Goal: Task Accomplishment & Management: Manage account settings

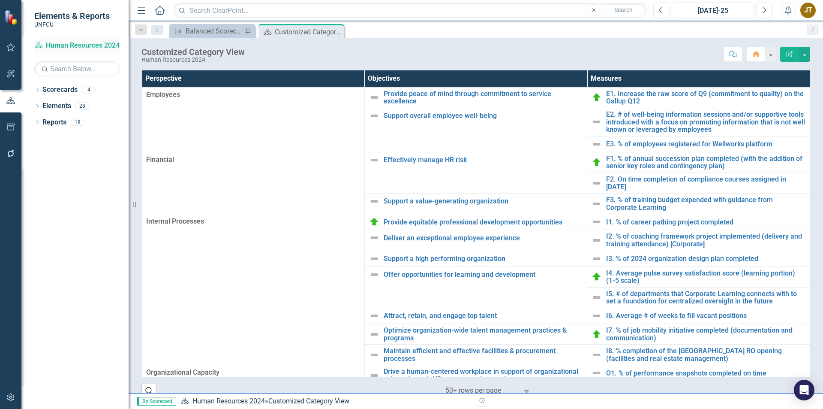
click at [58, 43] on link "Scorecard Human Resources 2024" at bounding box center [77, 46] width 86 height 10
click at [41, 45] on icon "Scorecard" at bounding box center [38, 45] width 9 height 7
drag, startPoint x: 337, startPoint y: 30, endPoint x: 41, endPoint y: 83, distance: 301.0
click at [0, 0] on icon "Close" at bounding box center [0, 0] width 0 height 0
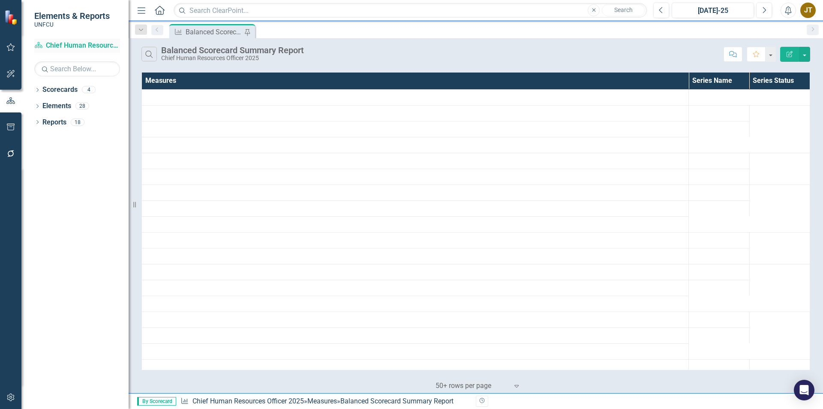
click at [58, 48] on link "Scorecard Chief Human Resources Officer 2025" at bounding box center [77, 46] width 86 height 10
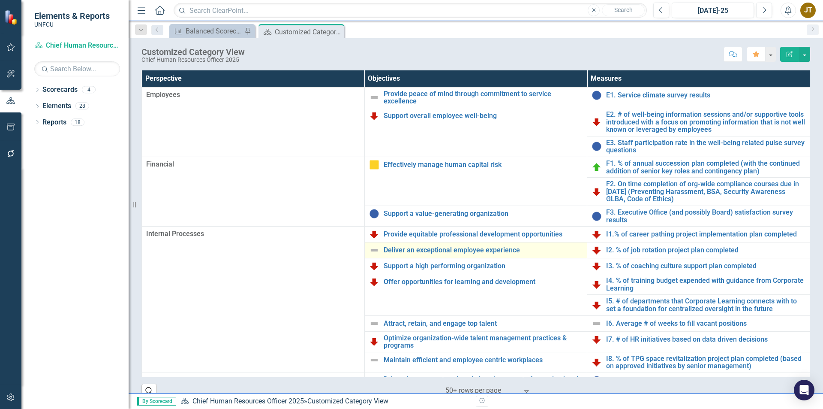
click at [375, 246] on img at bounding box center [374, 250] width 10 height 10
click at [372, 251] on img at bounding box center [374, 250] width 10 height 10
click at [372, 249] on img at bounding box center [374, 250] width 10 height 10
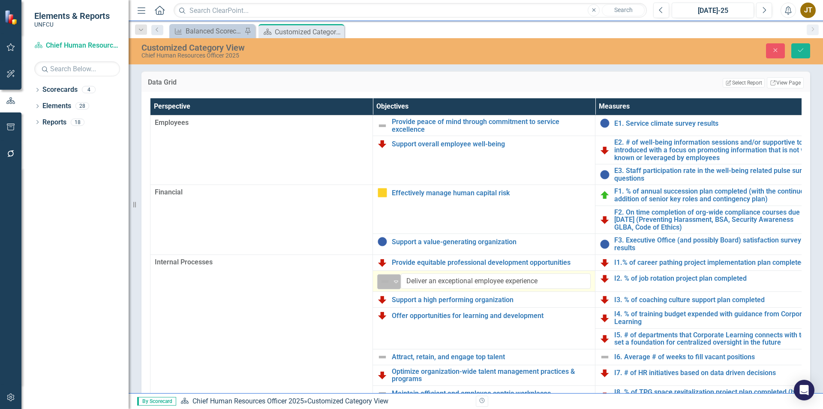
click at [391, 279] on div "Not Defined" at bounding box center [385, 281] width 11 height 10
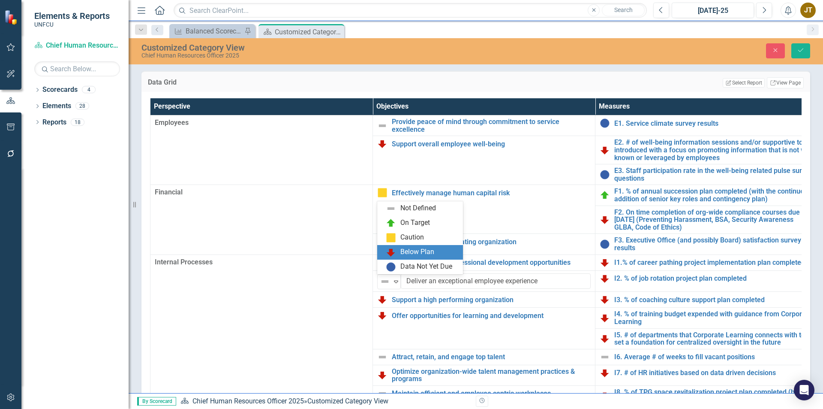
click at [399, 254] on div "Below Plan" at bounding box center [422, 252] width 72 height 10
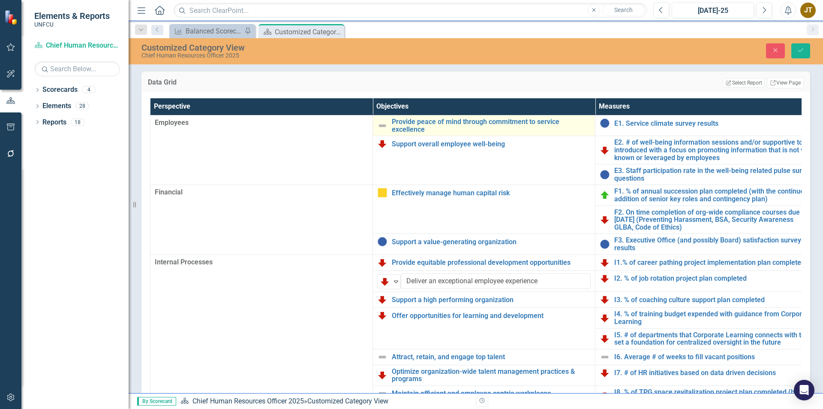
click at [385, 125] on img at bounding box center [382, 125] width 10 height 10
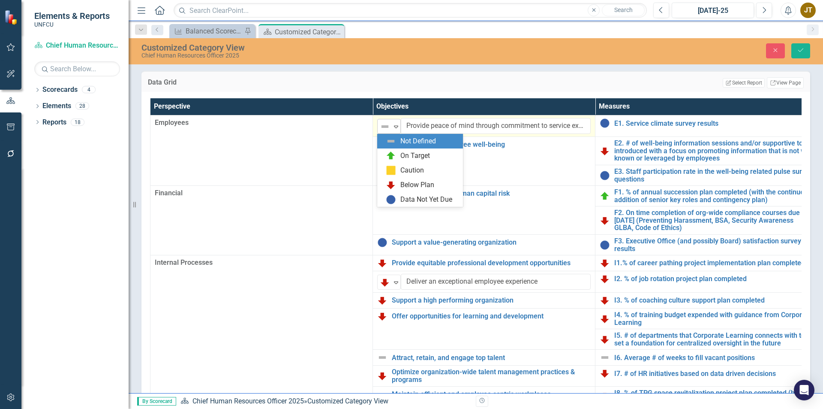
drag, startPoint x: 385, startPoint y: 125, endPoint x: 382, endPoint y: 121, distance: 5.2
click at [382, 121] on img at bounding box center [385, 126] width 10 height 10
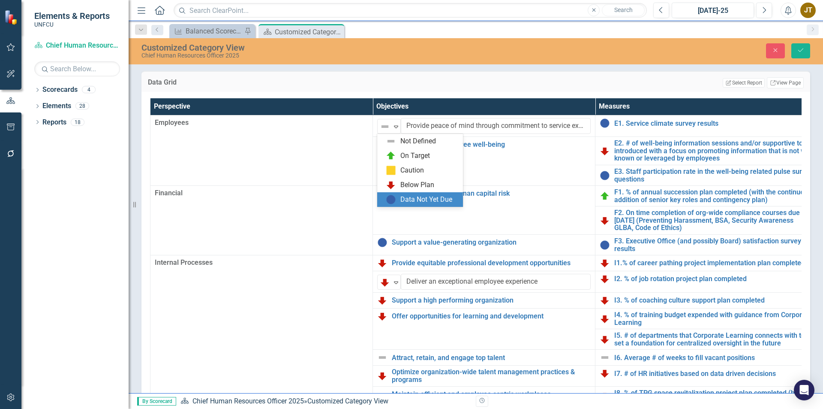
click at [387, 198] on img at bounding box center [391, 199] width 10 height 10
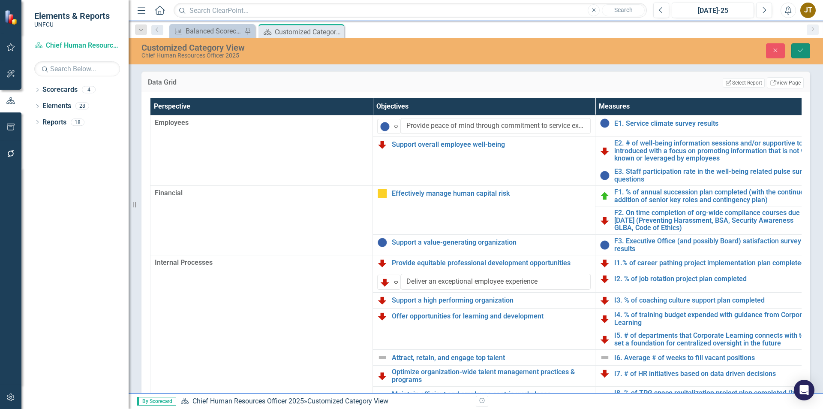
click at [801, 49] on icon "Save" at bounding box center [801, 50] width 8 height 6
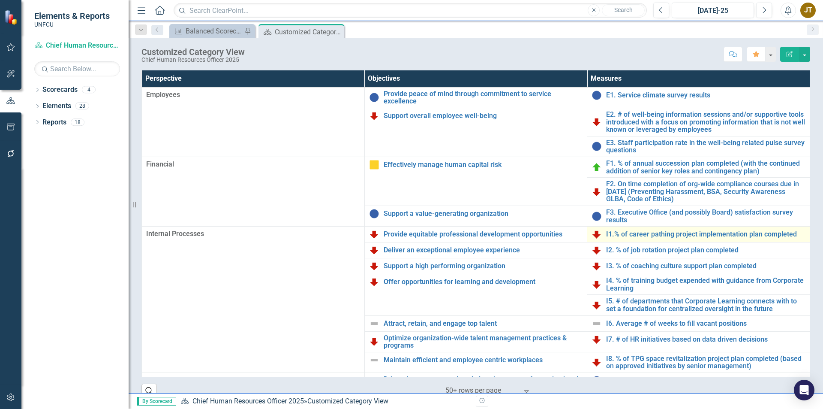
scroll to position [27, 0]
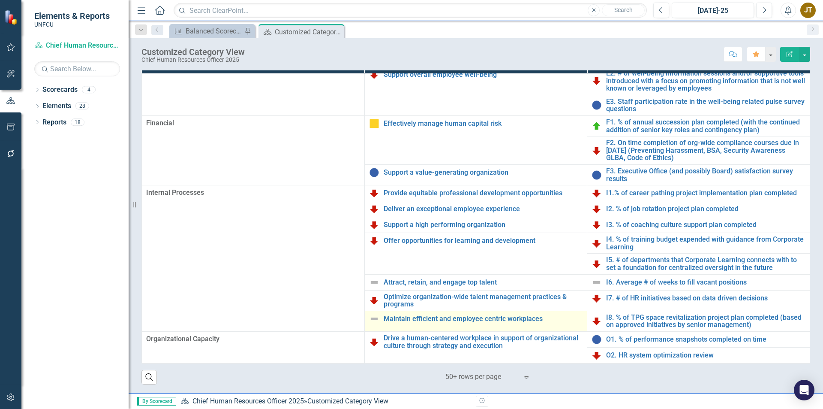
click at [369, 318] on img at bounding box center [374, 318] width 10 height 10
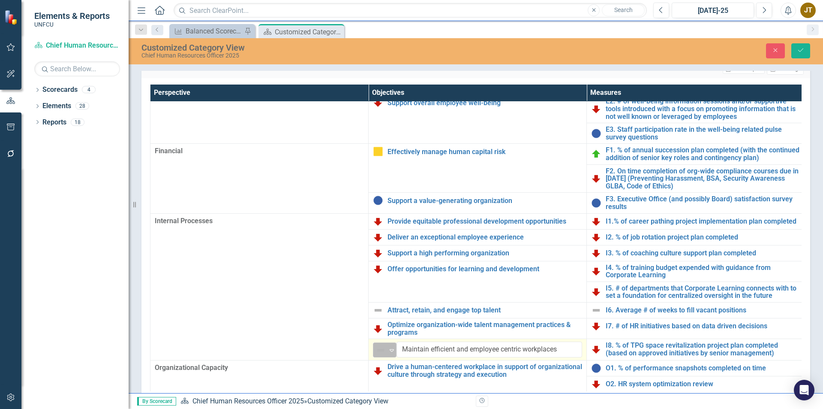
click at [377, 350] on img at bounding box center [381, 350] width 10 height 10
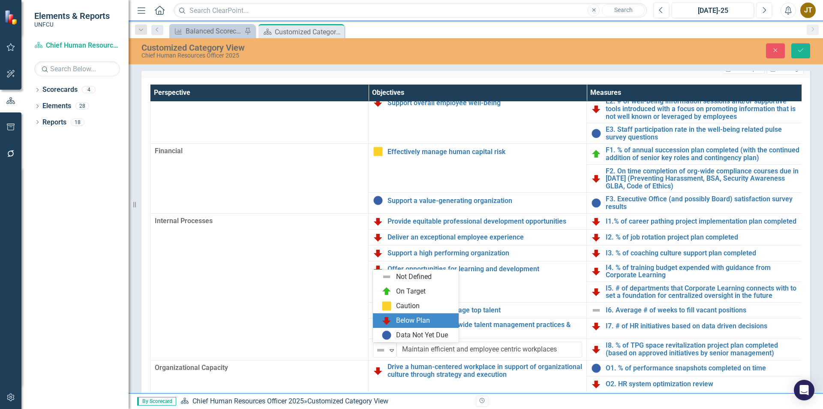
click at [403, 319] on div "Below Plan" at bounding box center [413, 321] width 34 height 10
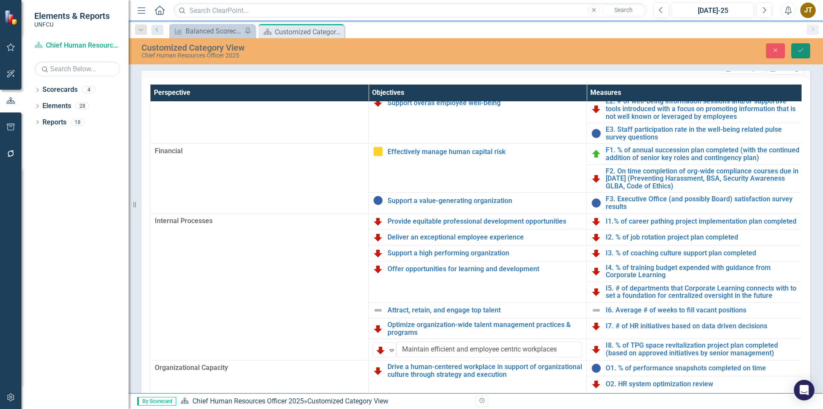
click at [792, 48] on button "Save" at bounding box center [800, 50] width 19 height 15
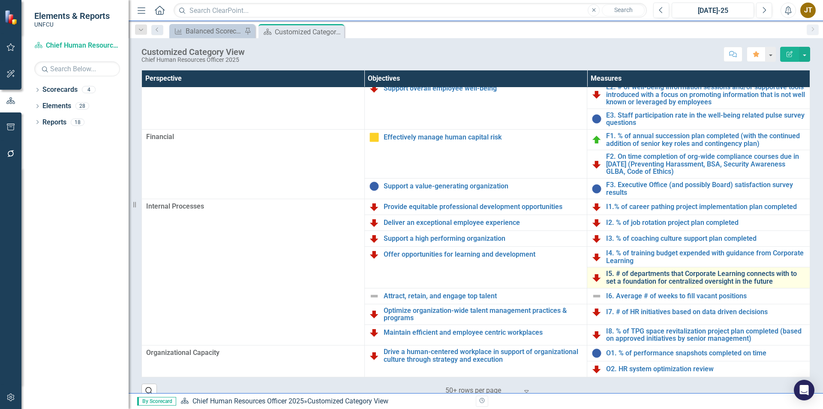
scroll to position [14, 0]
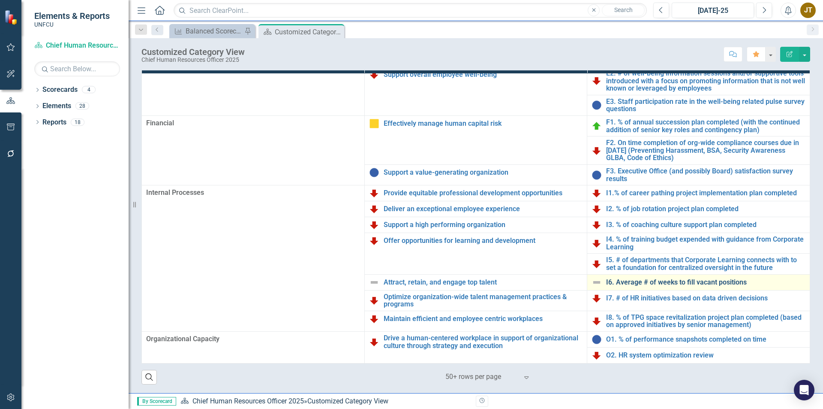
click at [625, 282] on link "I6. Average # of weeks to fill vacant positions" at bounding box center [705, 282] width 199 height 8
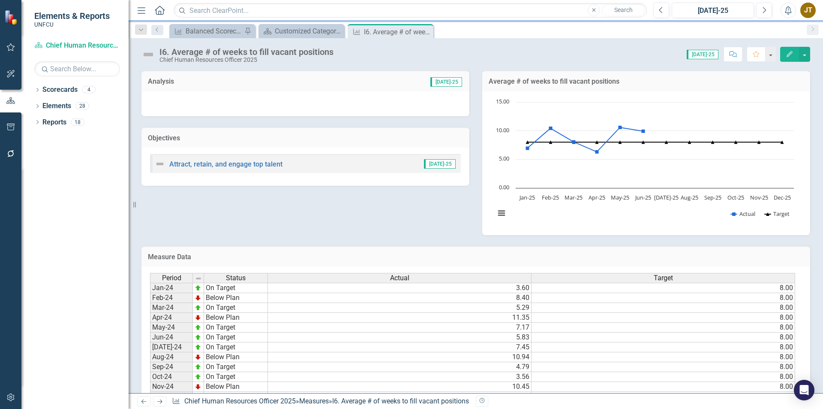
scroll to position [148, 0]
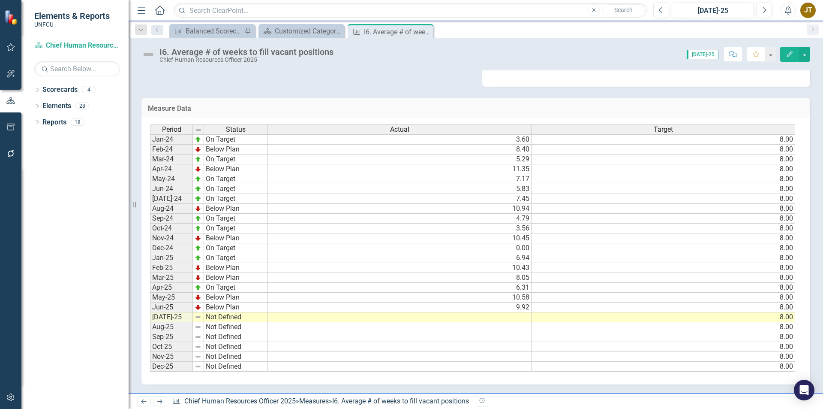
click at [523, 321] on td at bounding box center [400, 317] width 264 height 10
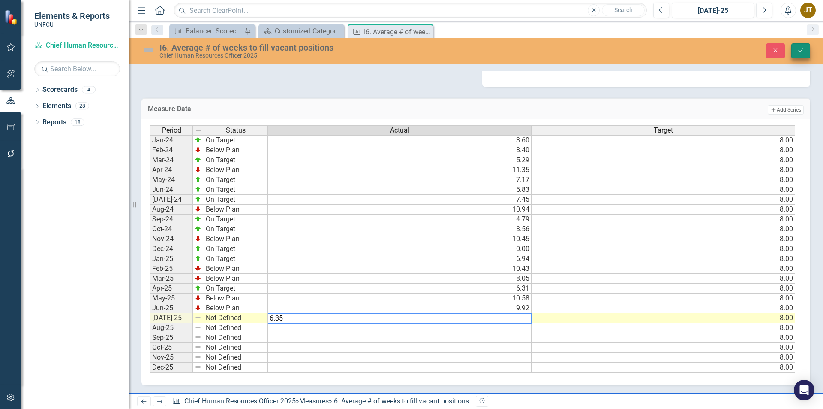
type textarea "6.35"
click at [804, 48] on icon "Save" at bounding box center [801, 50] width 8 height 6
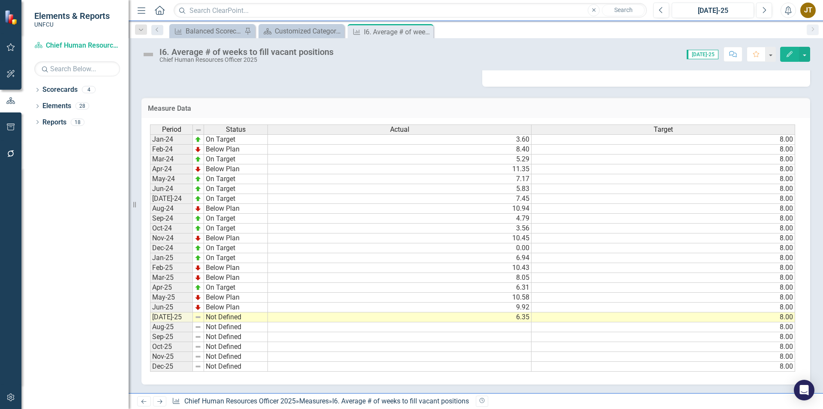
click at [228, 318] on td "Not Defined" at bounding box center [236, 317] width 64 height 10
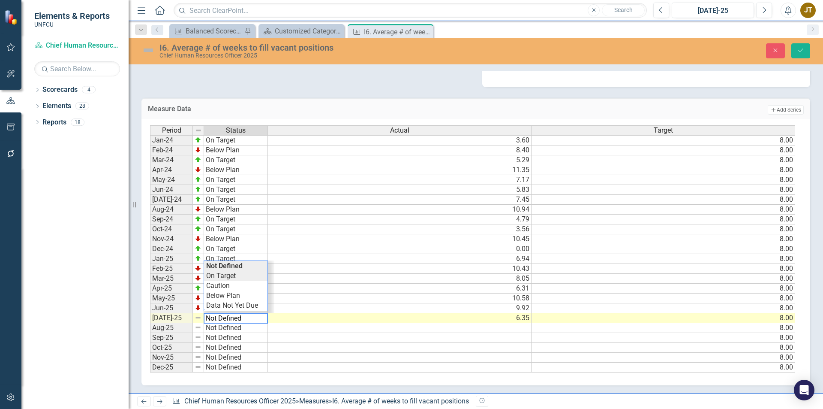
type textarea "On Target"
click at [230, 276] on div "Period Status Actual Target Jan-24 On Target 3.60 8.00 Feb-24 Below Plan 8.40 8…" at bounding box center [472, 248] width 645 height 247
click at [804, 55] on button "Save" at bounding box center [800, 50] width 19 height 15
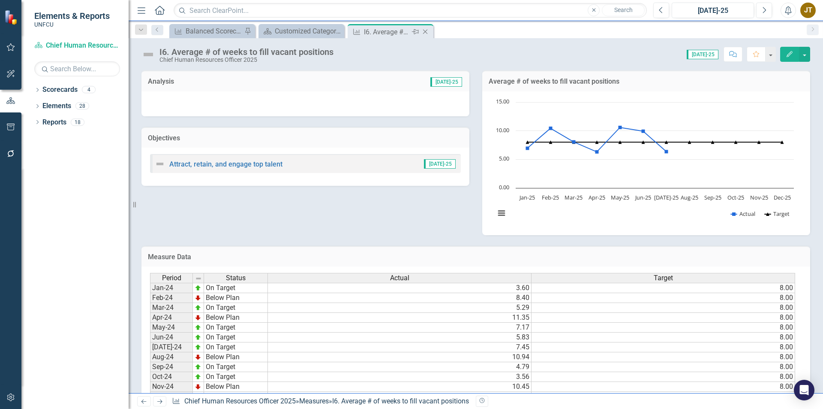
click at [428, 32] on icon "Close" at bounding box center [425, 31] width 9 height 7
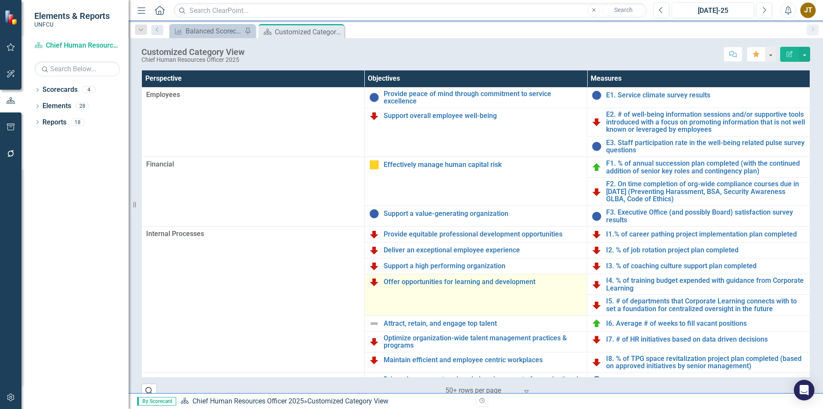
scroll to position [27, 0]
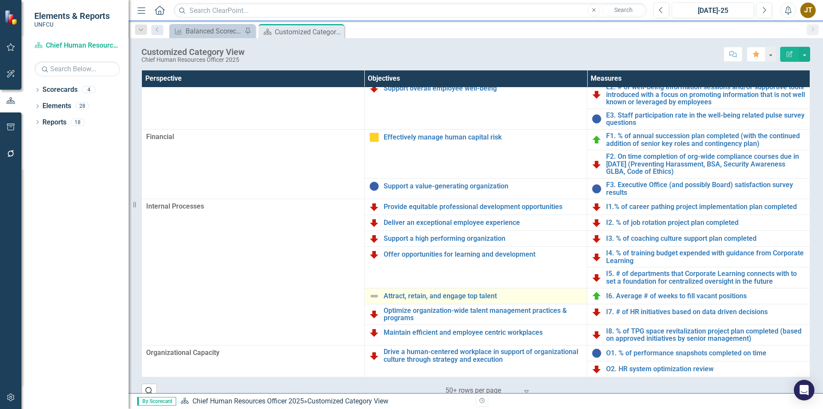
click at [374, 296] on img at bounding box center [374, 296] width 10 height 10
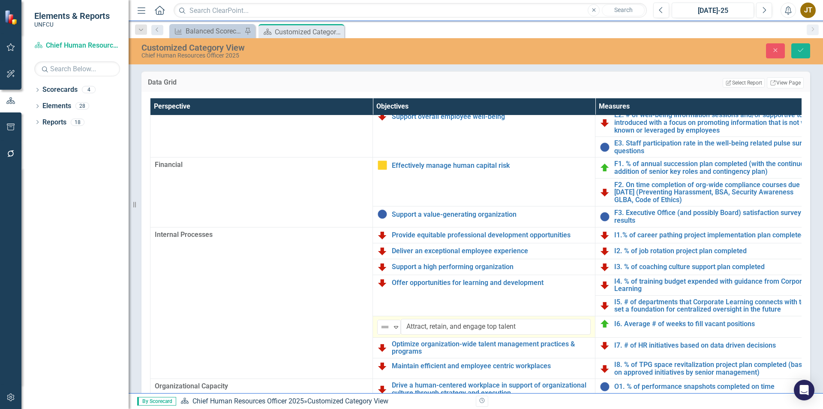
drag, startPoint x: 379, startPoint y: 325, endPoint x: 376, endPoint y: 321, distance: 5.2
click at [376, 321] on td "Not Defined Expand Attract, retain, and engage top talent Edit Edit Objective L…" at bounding box center [484, 326] width 222 height 21
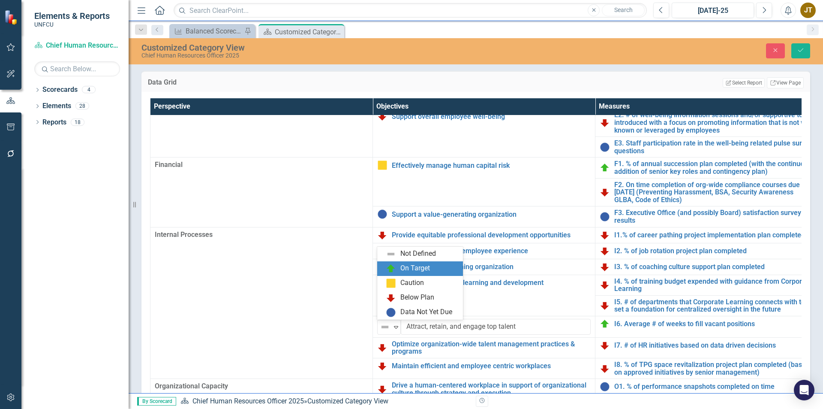
click at [397, 269] on div "On Target" at bounding box center [422, 268] width 72 height 10
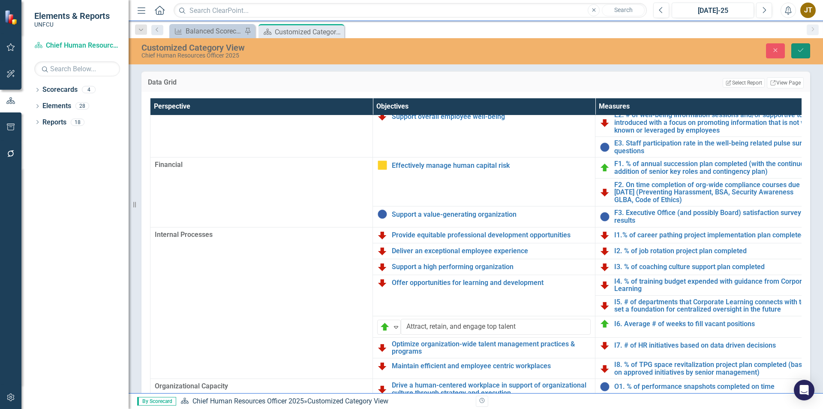
click at [793, 54] on button "Save" at bounding box center [800, 50] width 19 height 15
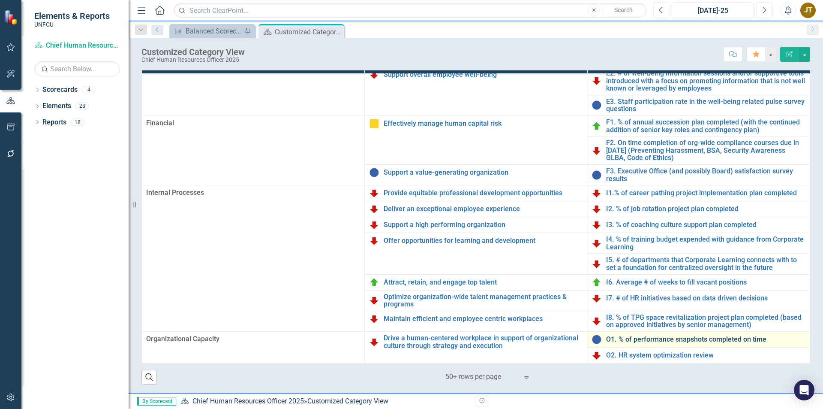
click at [679, 337] on link "O1. % of performance snapshots completed on time" at bounding box center [705, 339] width 199 height 8
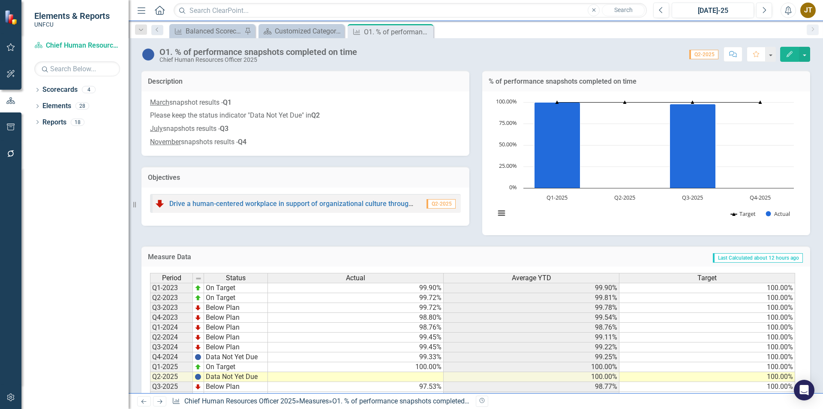
scroll to position [30, 0]
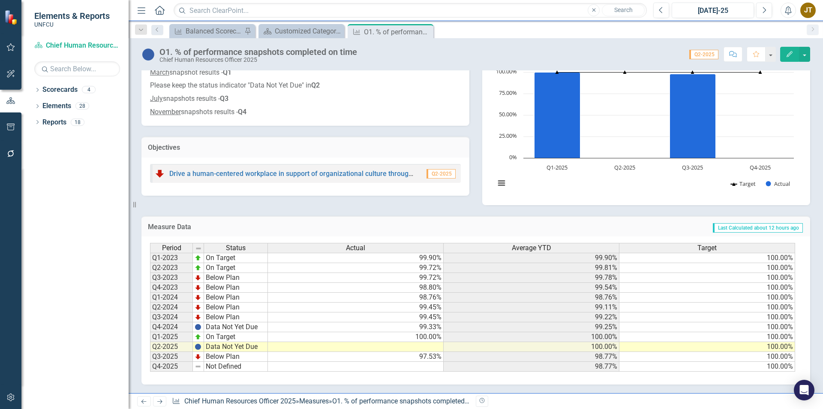
click at [248, 346] on td "Data Not Yet Due" at bounding box center [236, 347] width 64 height 10
type textarea "Data Not Yet Due"
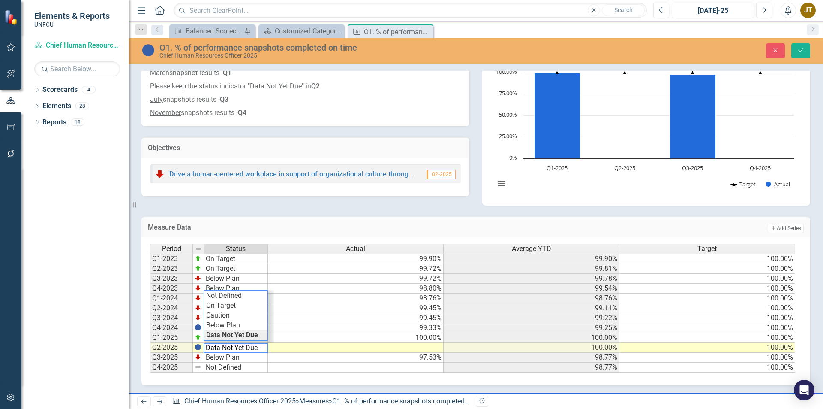
click at [489, 344] on td "100.00%" at bounding box center [532, 348] width 176 height 10
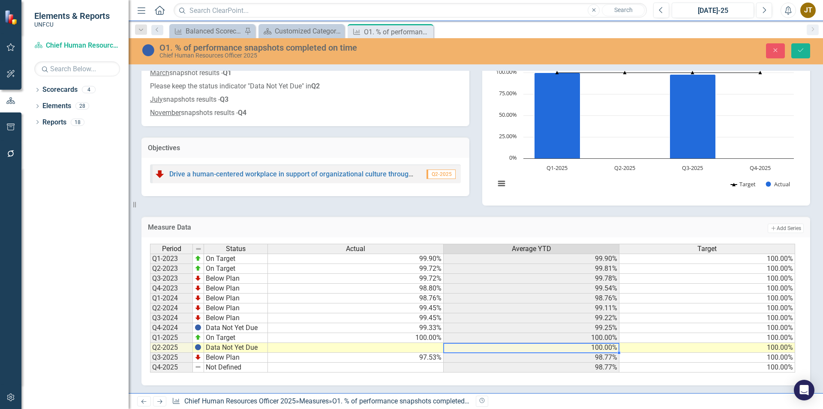
click at [429, 358] on td "97.53%" at bounding box center [356, 357] width 176 height 10
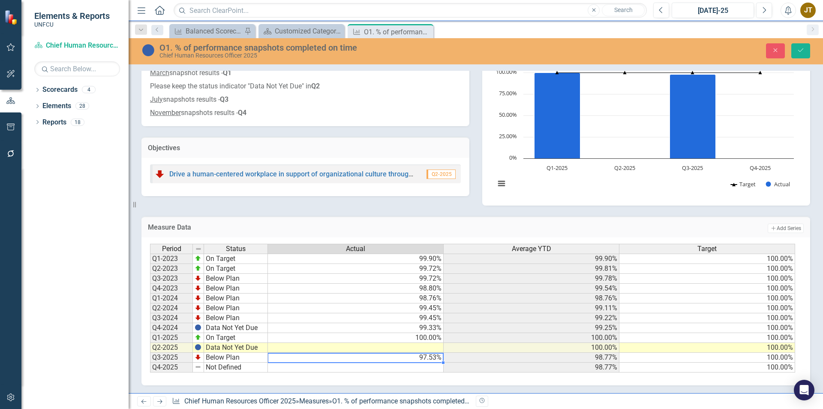
click at [429, 358] on td "97.53%" at bounding box center [356, 357] width 176 height 10
type textarea "97.53"
click at [282, 360] on textarea "97.53" at bounding box center [355, 357] width 176 height 10
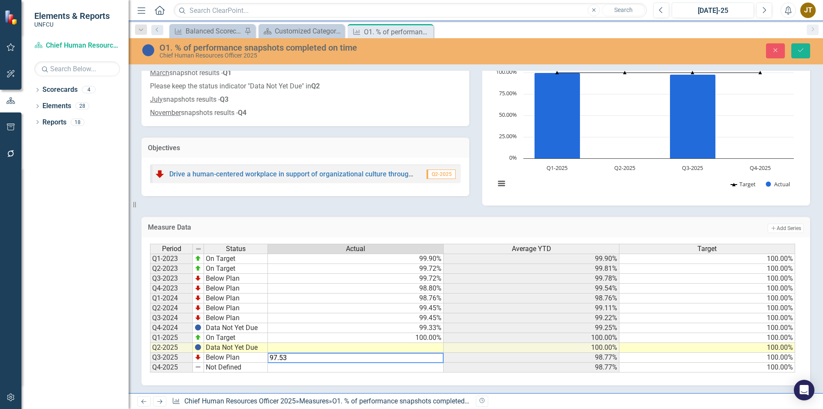
click at [282, 360] on textarea "97.53" at bounding box center [355, 357] width 176 height 10
click at [407, 349] on td at bounding box center [356, 348] width 176 height 10
click at [407, 349] on textarea at bounding box center [355, 348] width 176 height 10
paste textarea "97.53"
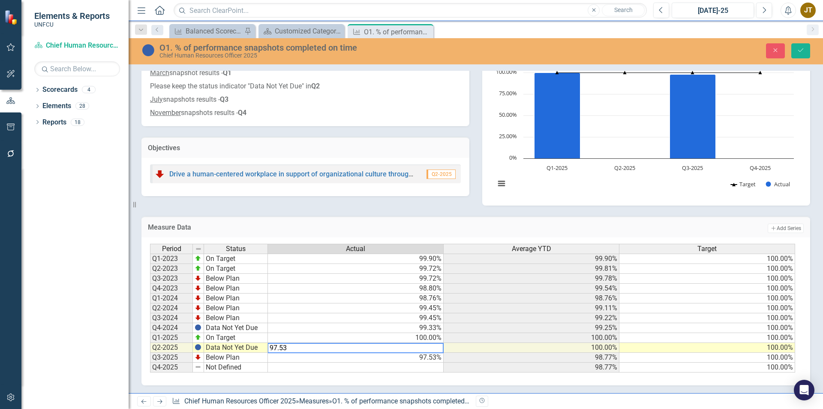
type textarea "97.53"
click at [213, 348] on td "Data Not Yet Due" at bounding box center [236, 348] width 64 height 10
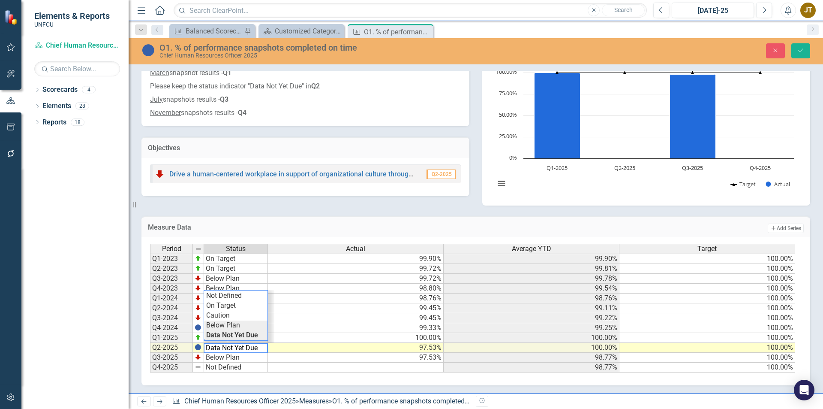
type textarea "Below Plan"
click at [246, 322] on div "Period Status Actual Average YTD Target Q1-2023 On Target 99.90% 99.90% 100.00%…" at bounding box center [472, 307] width 645 height 129
click at [799, 51] on icon "submit" at bounding box center [800, 49] width 5 height 3
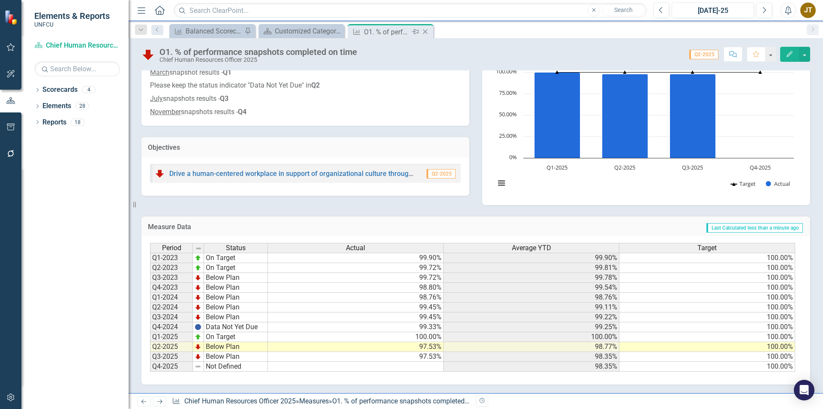
click at [427, 30] on icon "Close" at bounding box center [425, 31] width 9 height 7
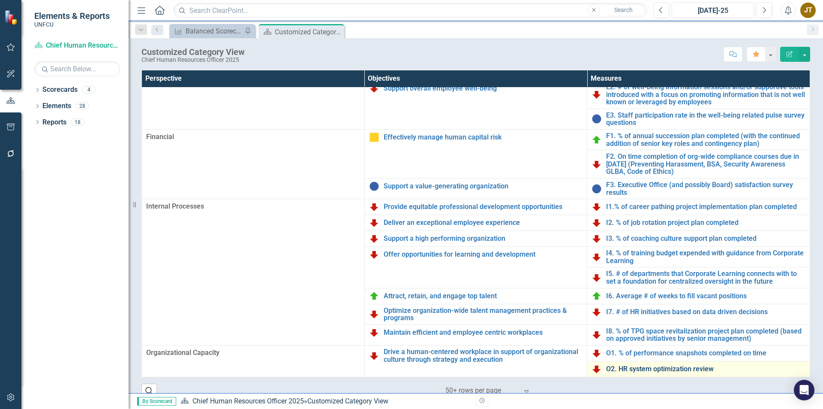
scroll to position [14, 0]
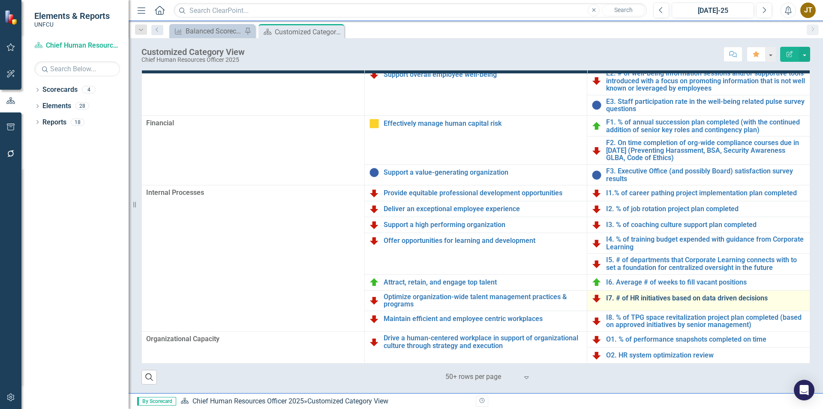
click at [645, 298] on link "I7. # of HR initiatives based on data driven decisions" at bounding box center [705, 298] width 199 height 8
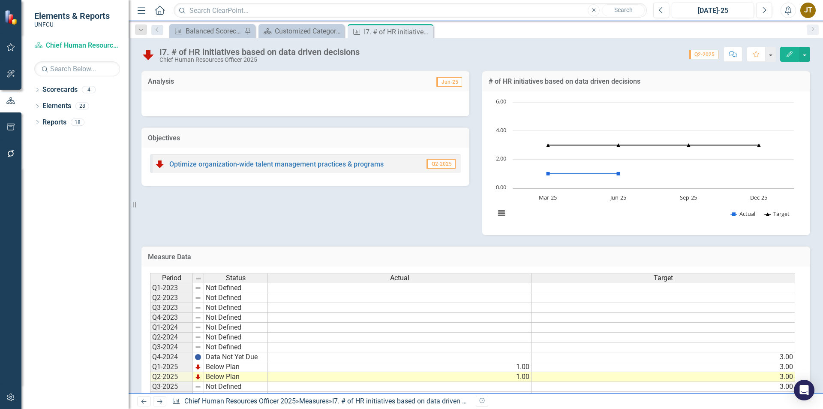
scroll to position [30, 0]
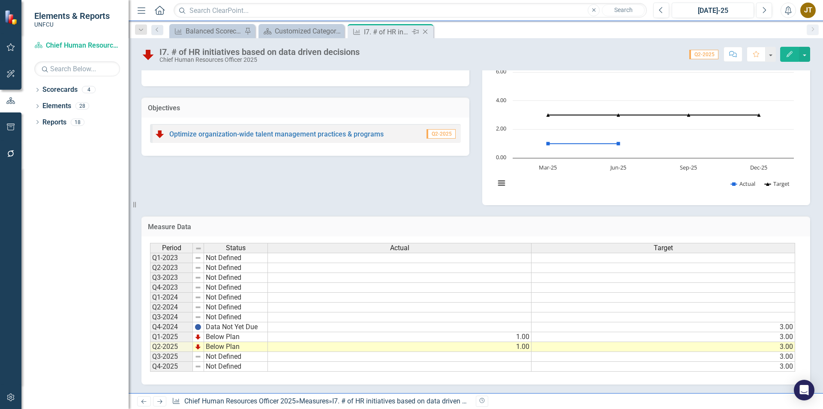
click at [429, 28] on icon "Close" at bounding box center [425, 31] width 9 height 7
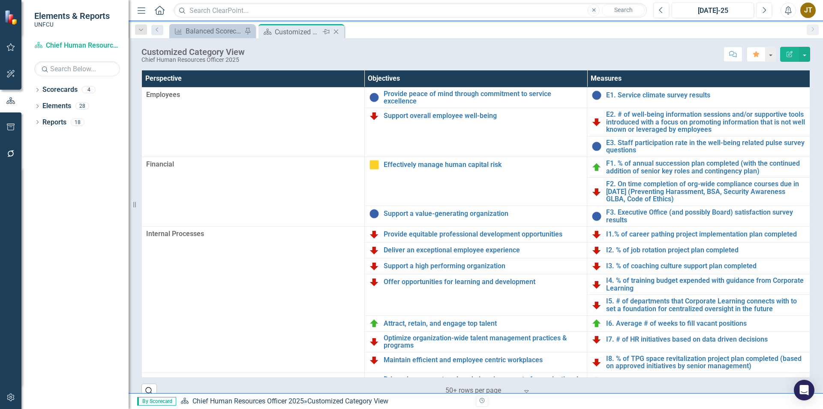
click at [340, 34] on icon "Close" at bounding box center [336, 31] width 9 height 7
